Goal: Find contact information: Find contact information

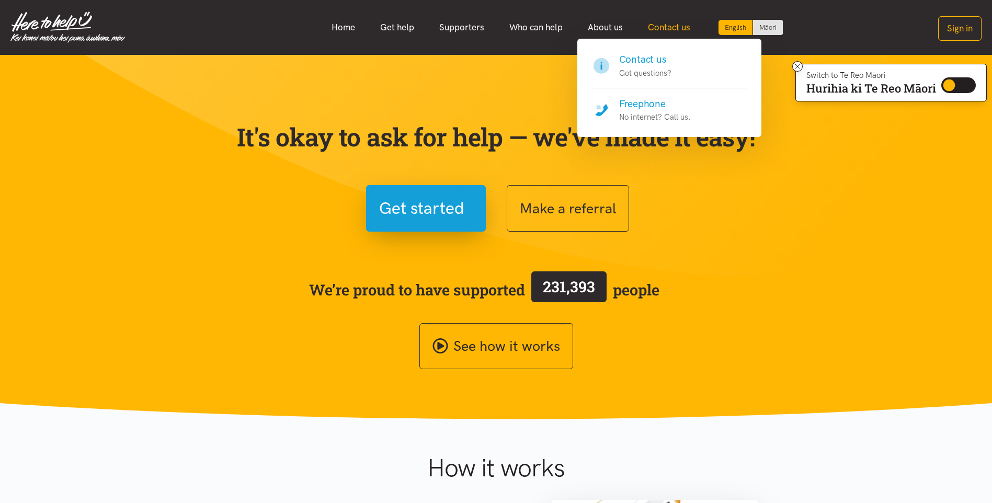
click at [679, 26] on link "Contact us" at bounding box center [668, 27] width 67 height 22
click at [641, 58] on h4 "Contact us" at bounding box center [645, 59] width 52 height 15
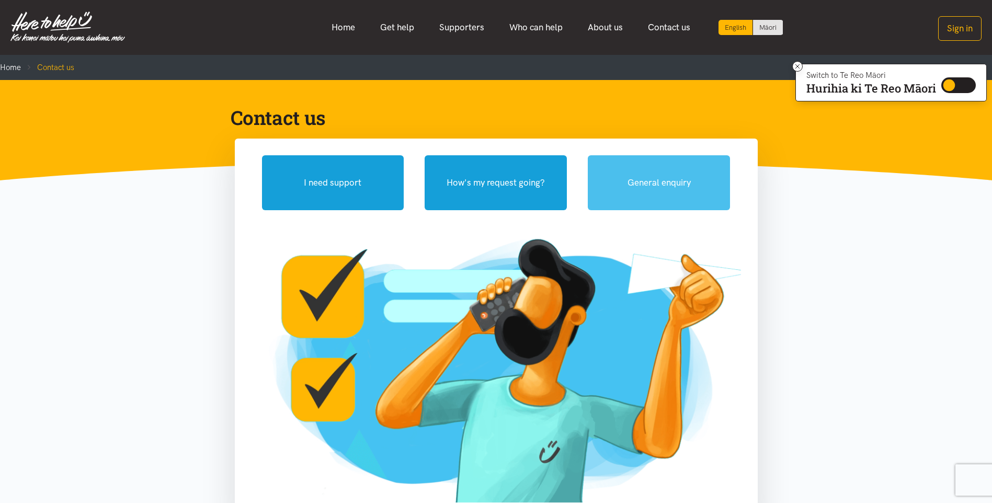
click at [665, 182] on button "General enquiry" at bounding box center [659, 182] width 142 height 55
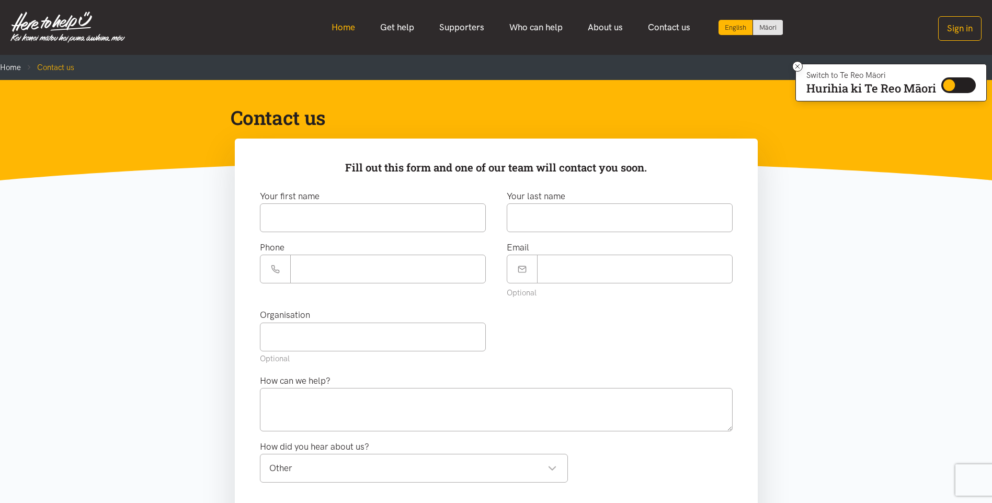
click at [342, 26] on link "Home" at bounding box center [343, 27] width 49 height 22
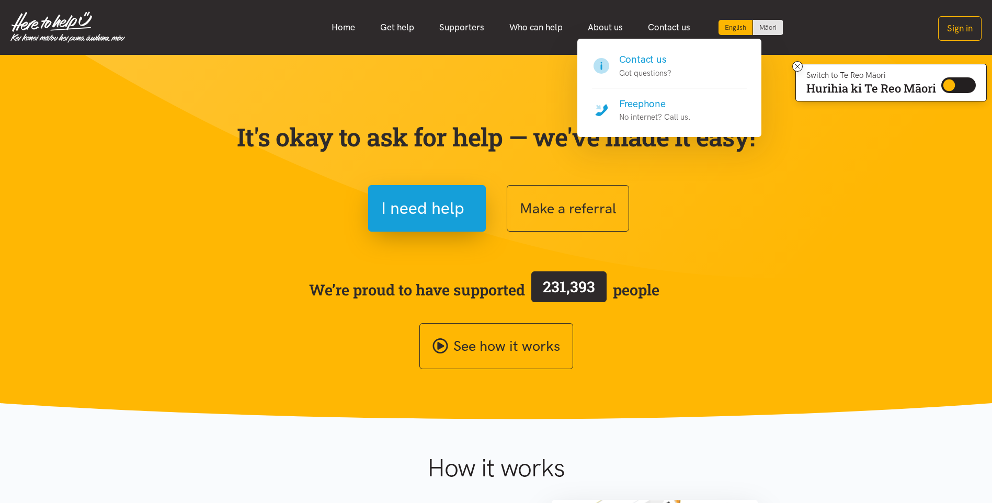
click at [646, 101] on h4 "Freephone" at bounding box center [655, 104] width 72 height 15
